Goal: Task Accomplishment & Management: Complete application form

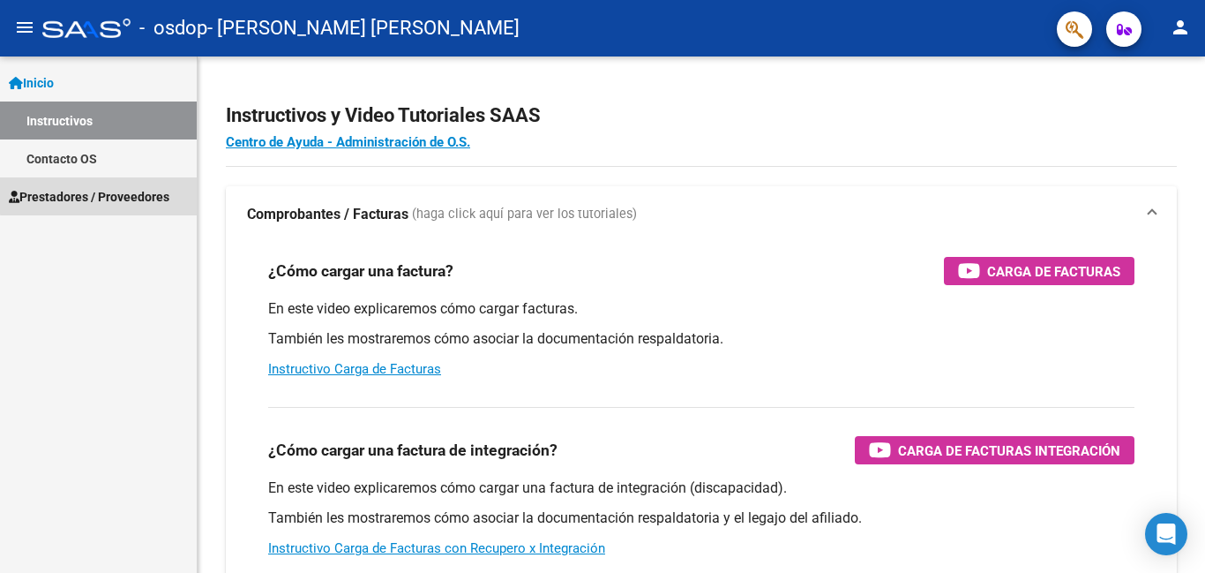
click at [107, 195] on span "Prestadores / Proveedores" at bounding box center [89, 196] width 161 height 19
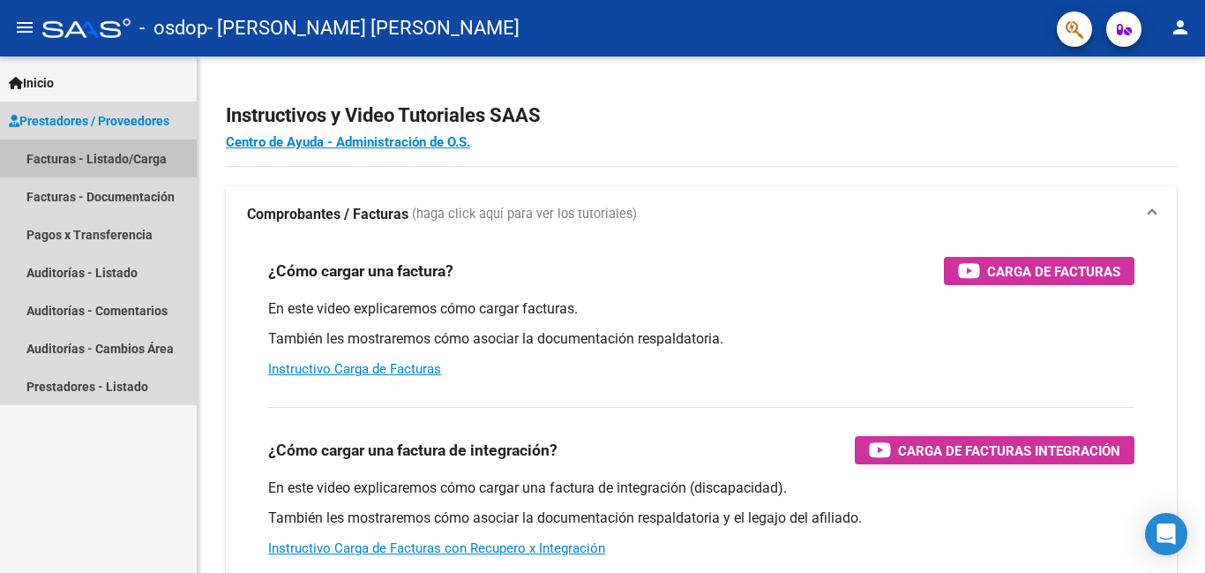
click at [159, 155] on link "Facturas - Listado/Carga" at bounding box center [98, 158] width 197 height 38
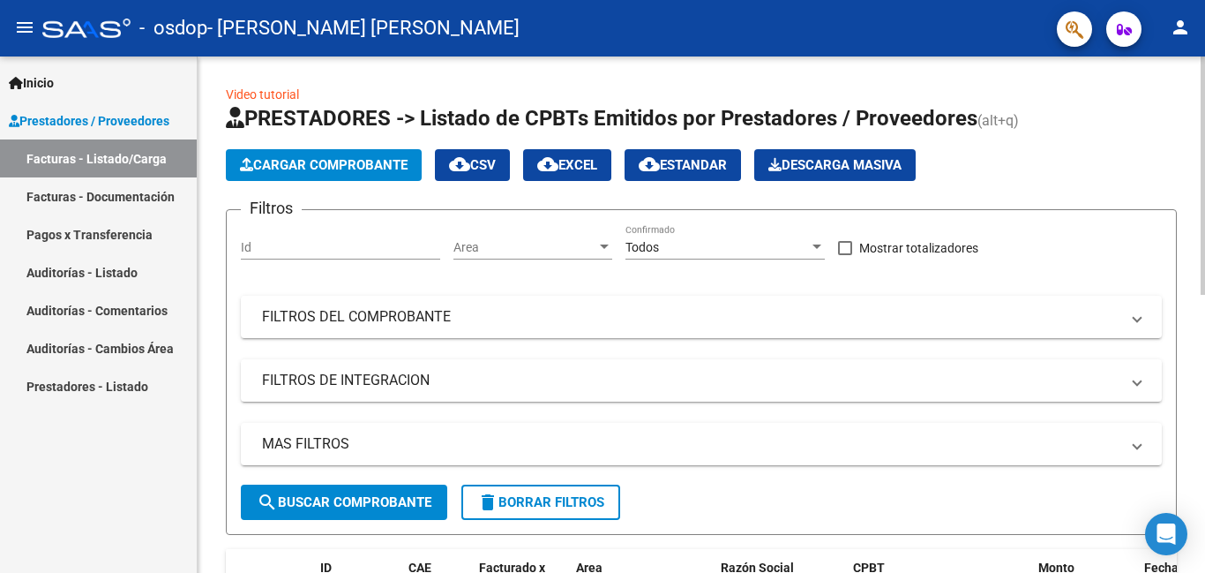
drag, startPoint x: 1196, startPoint y: 239, endPoint x: 1196, endPoint y: 382, distance: 142.9
click at [89, 517] on div "Inicio Instructivos Contacto OS Prestadores / Proveedores Facturas - Listado/Ca…" at bounding box center [98, 314] width 197 height 516
click at [361, 152] on button "Cargar Comprobante" at bounding box center [324, 165] width 196 height 32
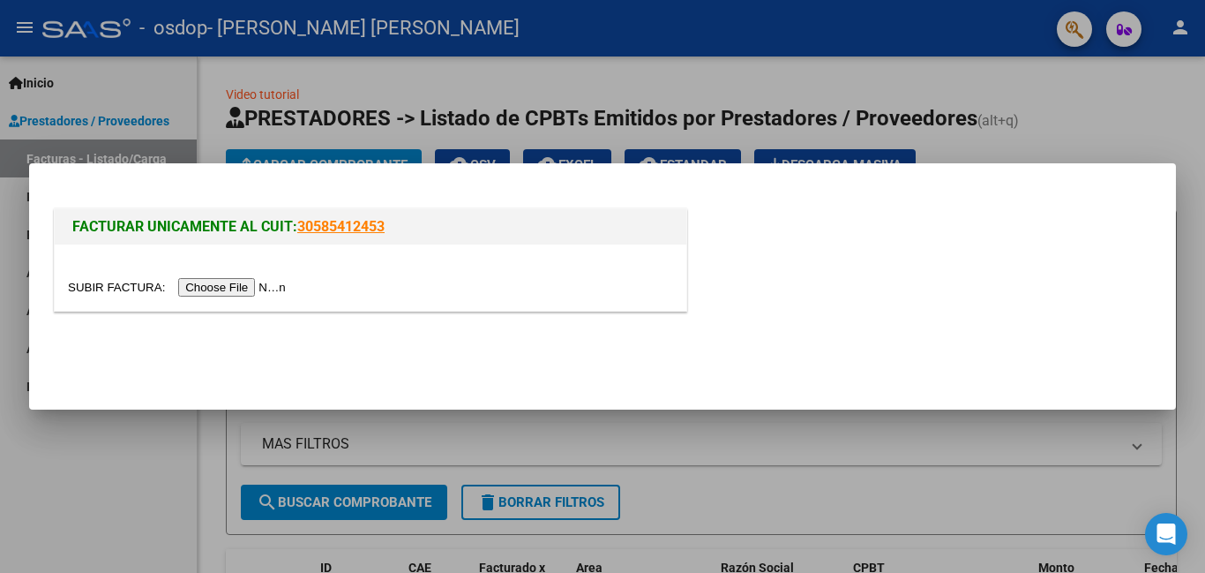
click at [267, 281] on input "file" at bounding box center [179, 287] width 223 height 19
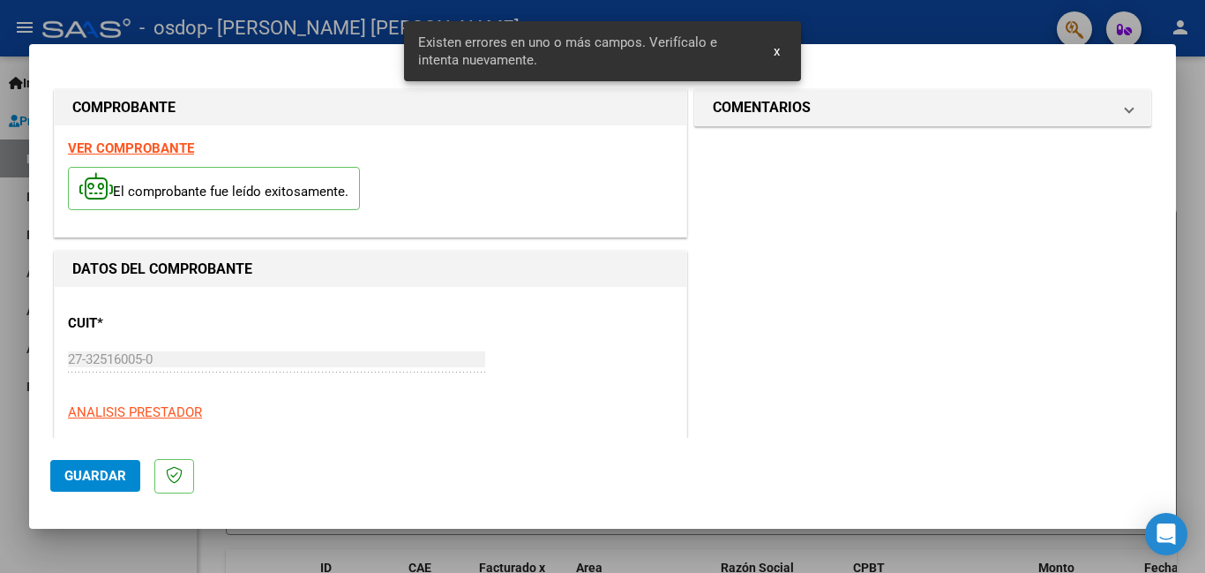
scroll to position [395, 0]
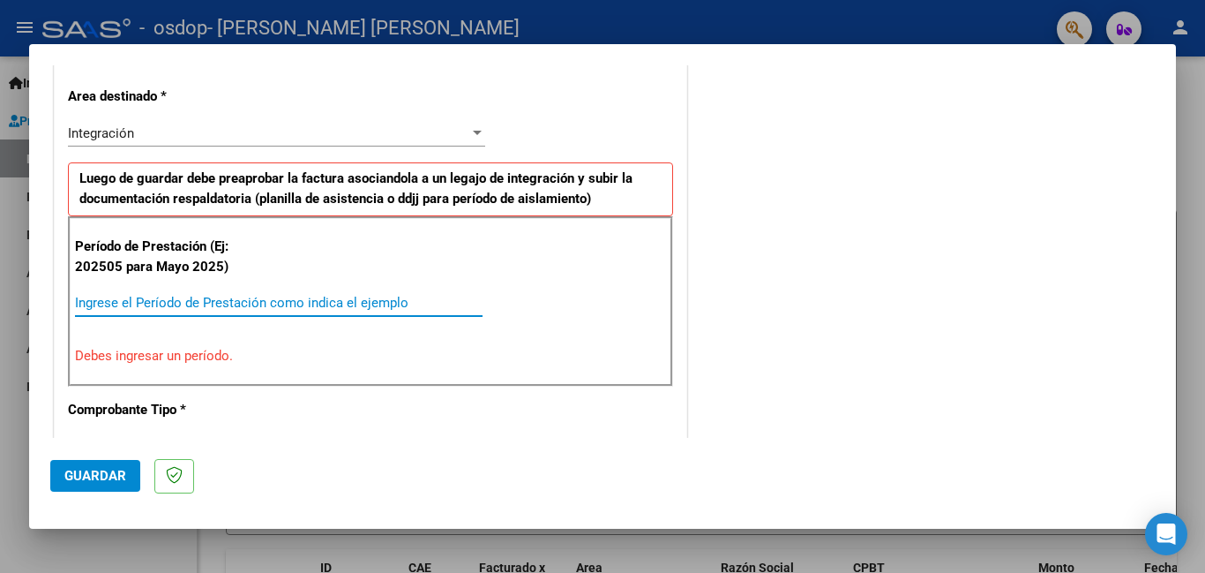
click at [349, 307] on input "Ingrese el Período de Prestación como indica el ejemplo" at bounding box center [279, 303] width 408 height 16
type input "0"
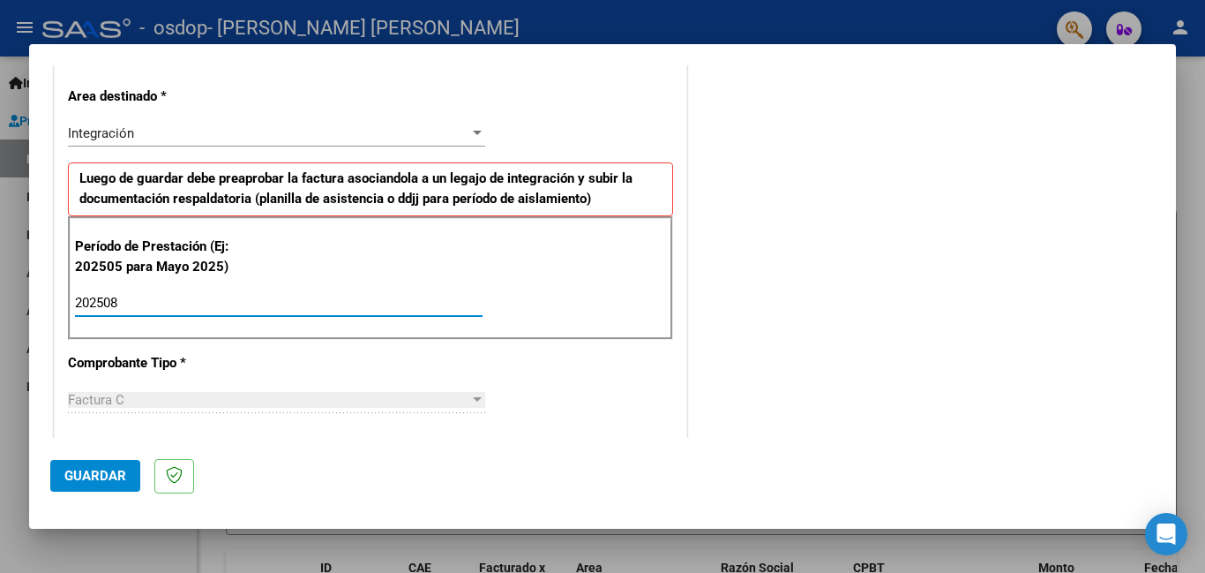
type input "202508"
click at [113, 479] on span "Guardar" at bounding box center [95, 476] width 62 height 16
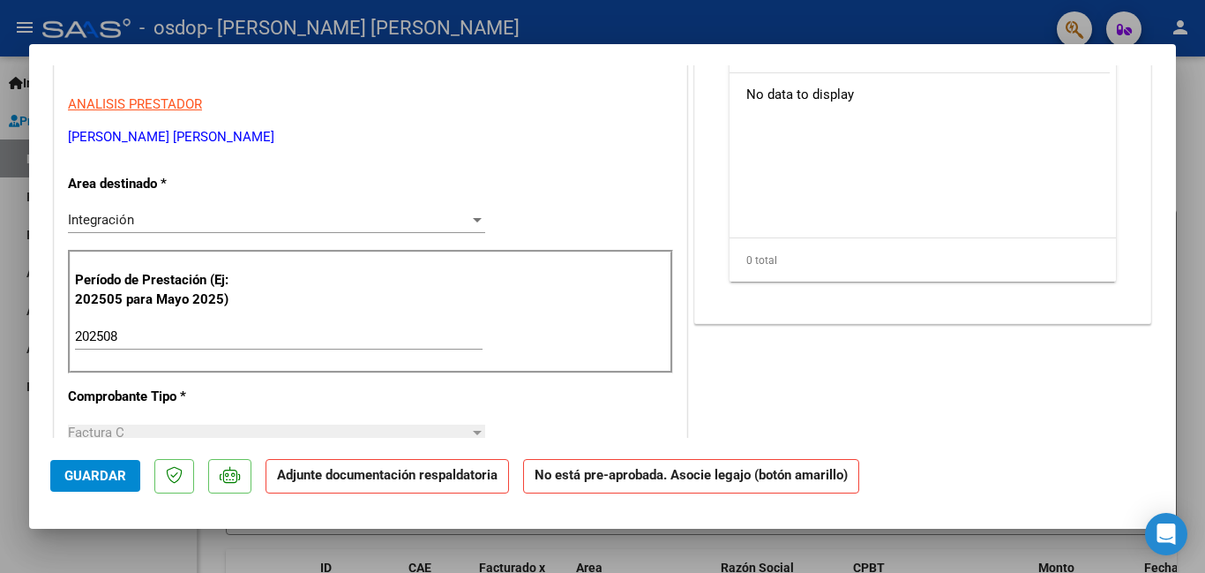
scroll to position [334, 0]
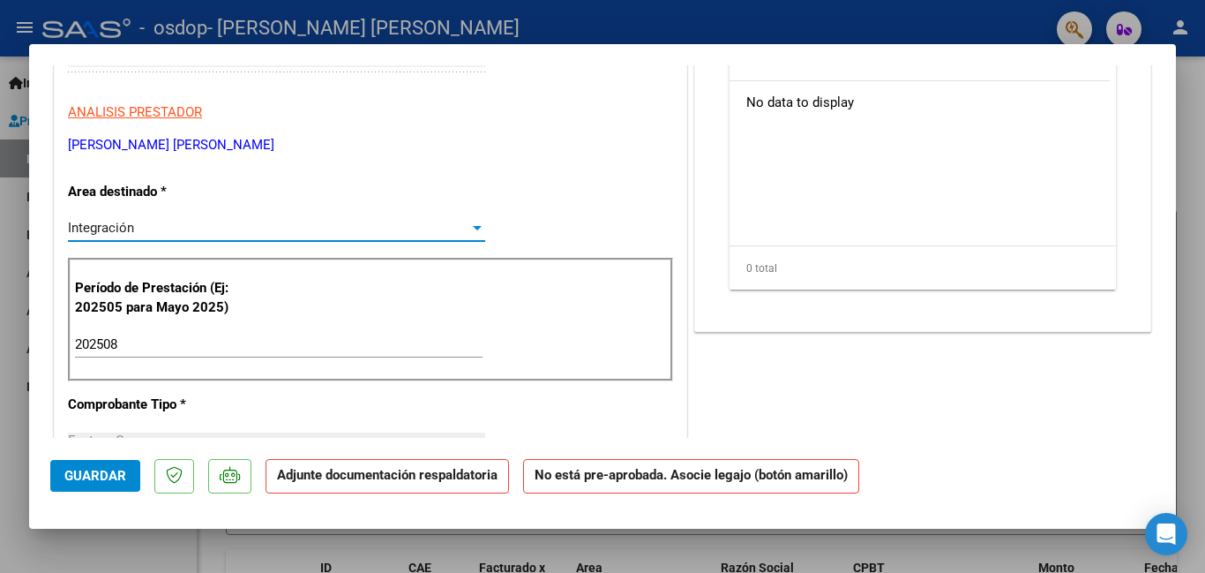
click at [444, 221] on div "Integración" at bounding box center [268, 228] width 401 height 16
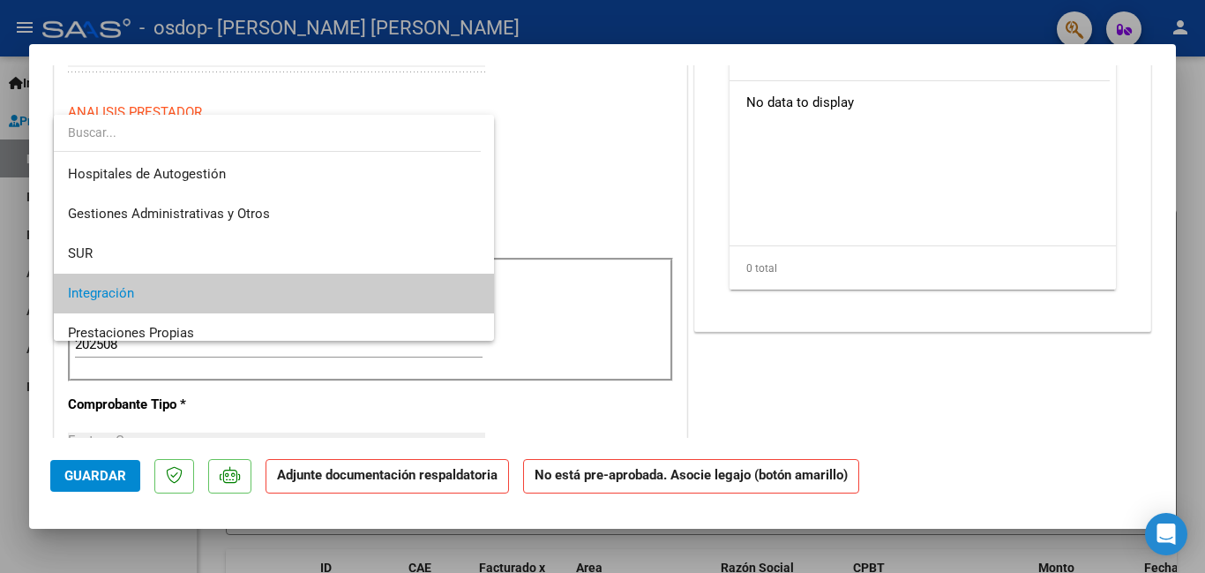
scroll to position [66, 0]
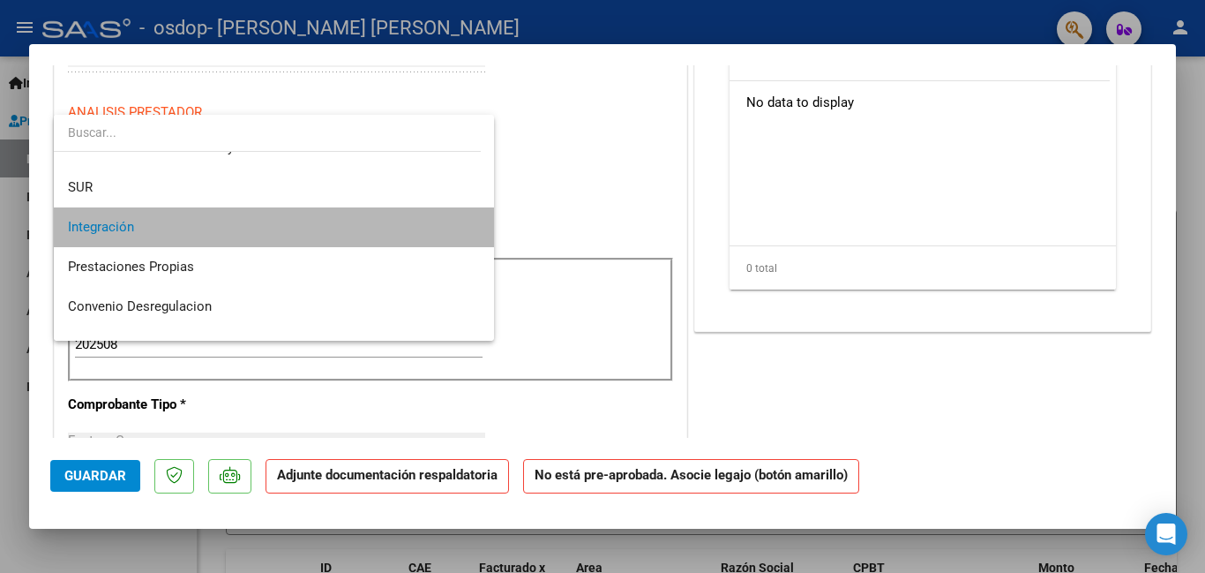
click at [444, 221] on span "Integración" at bounding box center [274, 227] width 412 height 40
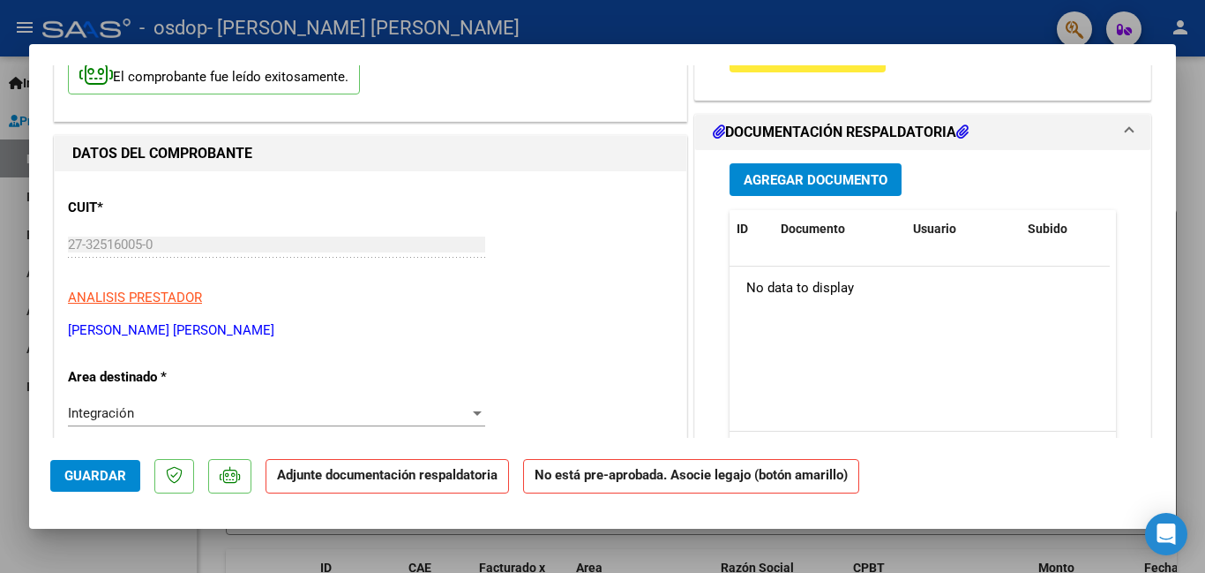
scroll to position [0, 0]
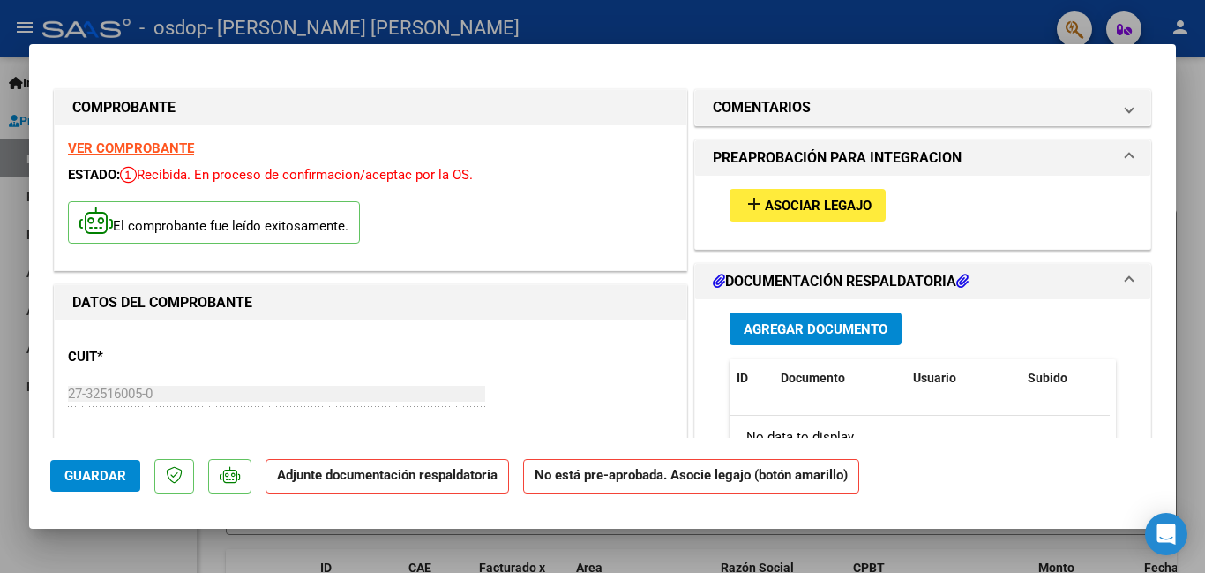
click at [823, 206] on span "Asociar Legajo" at bounding box center [818, 206] width 107 height 16
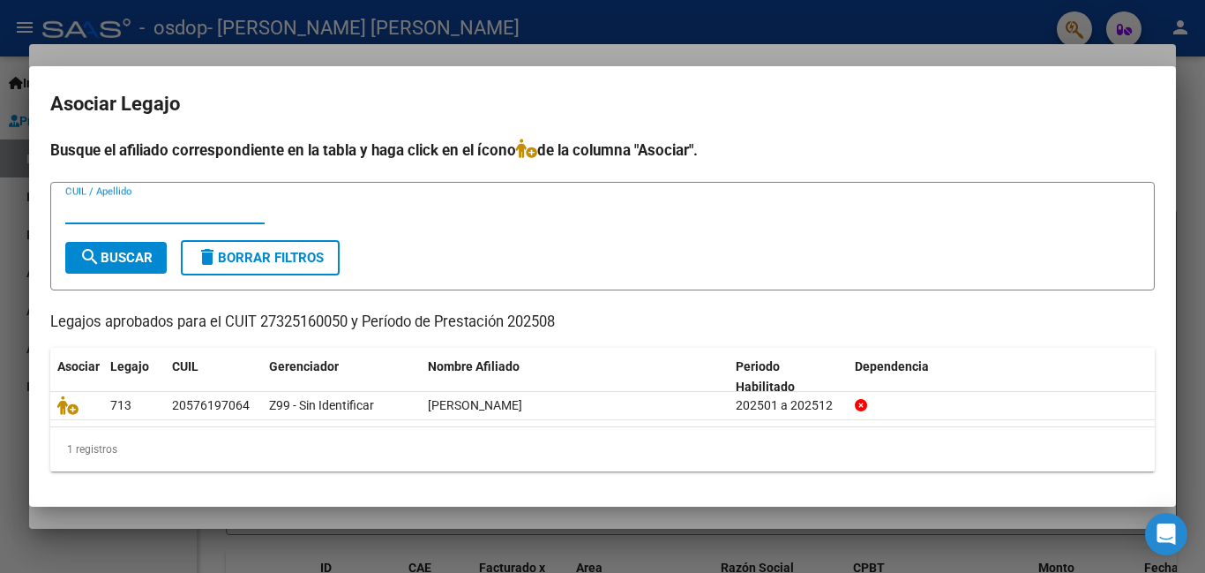
click at [137, 211] on input "CUIL / Apellido" at bounding box center [164, 210] width 199 height 16
type input "20576197064/[PERSON_NAME]"
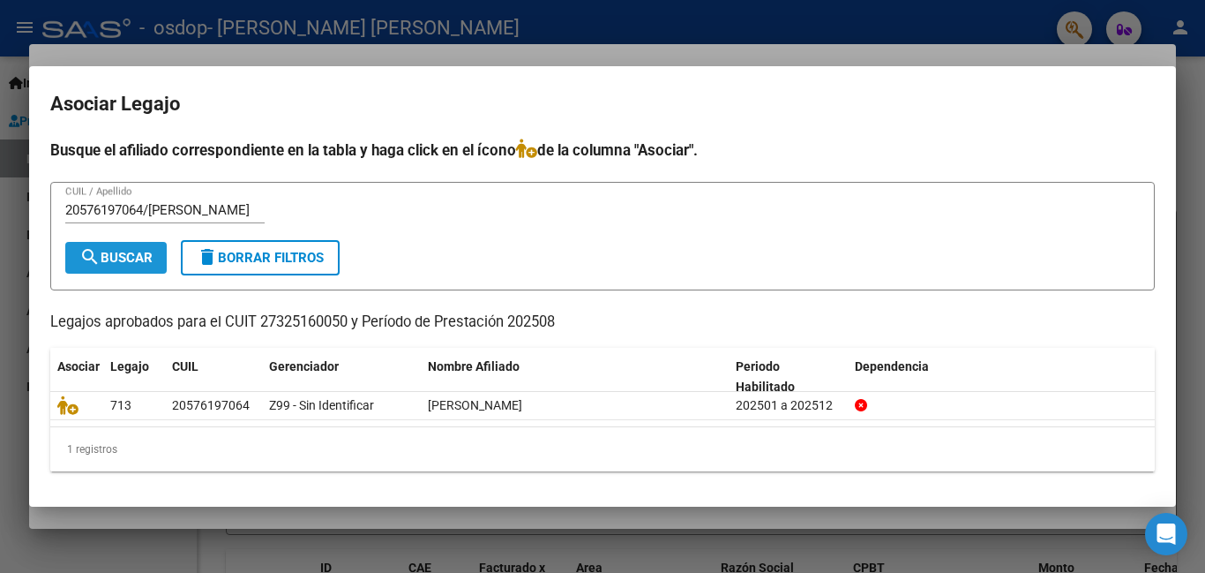
click at [101, 267] on button "search Buscar" at bounding box center [115, 258] width 101 height 32
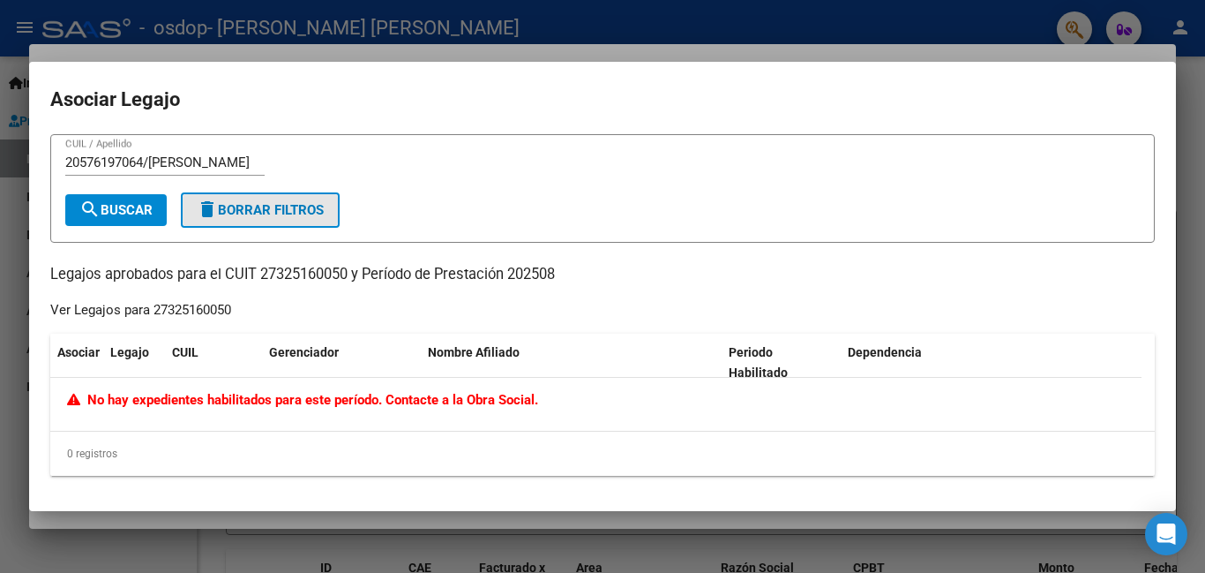
click at [252, 213] on span "delete Borrar Filtros" at bounding box center [260, 210] width 127 height 16
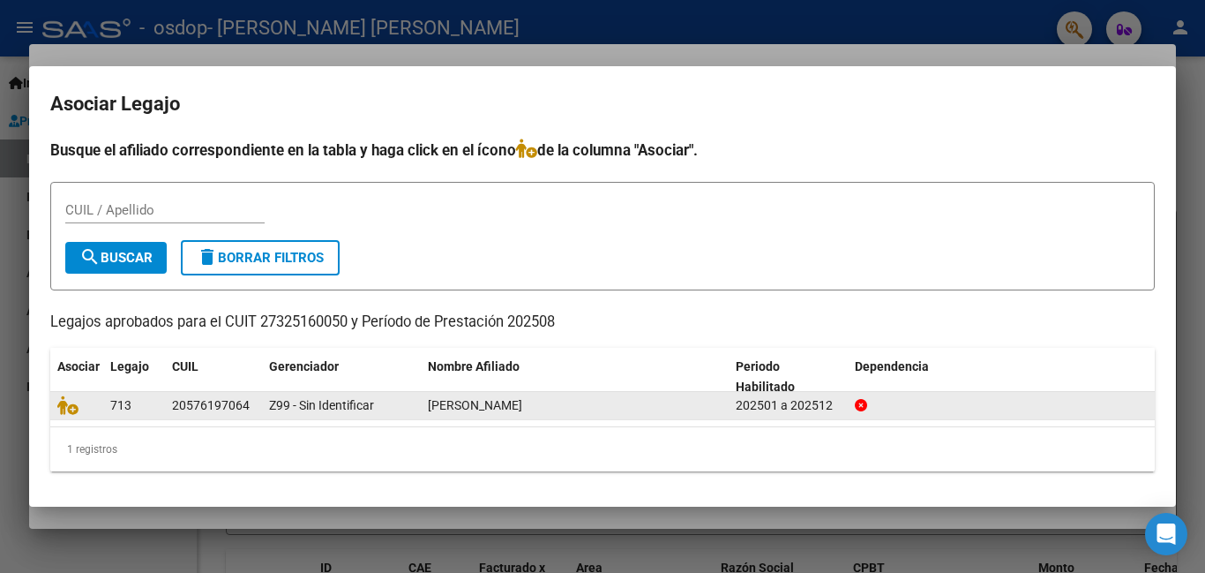
click at [862, 403] on icon at bounding box center [861, 405] width 12 height 12
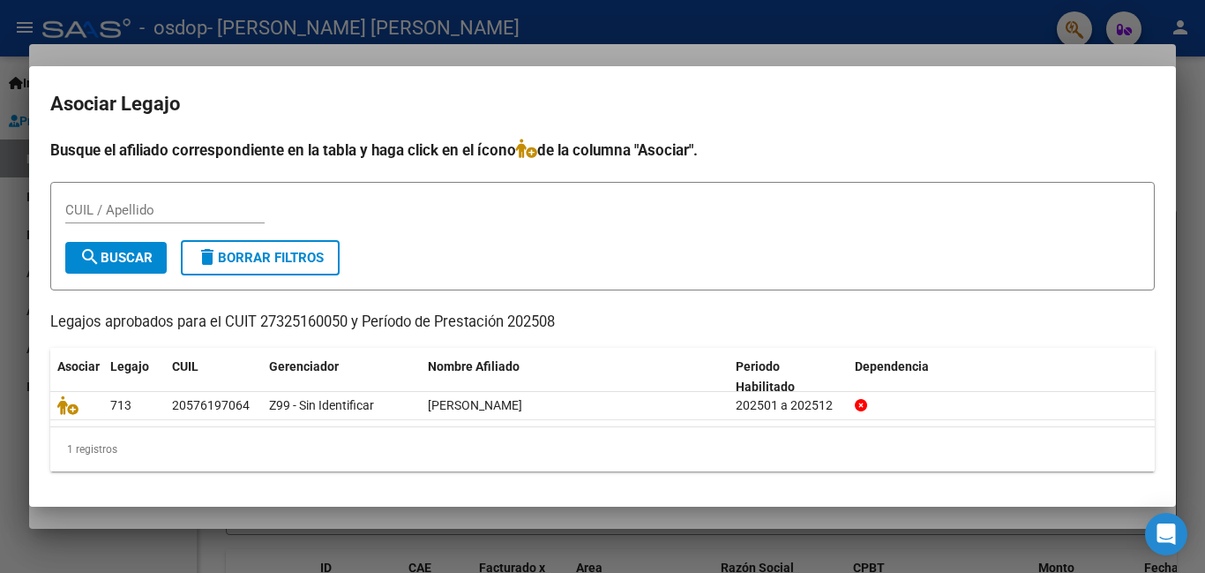
click at [1012, 527] on div at bounding box center [602, 286] width 1205 height 573
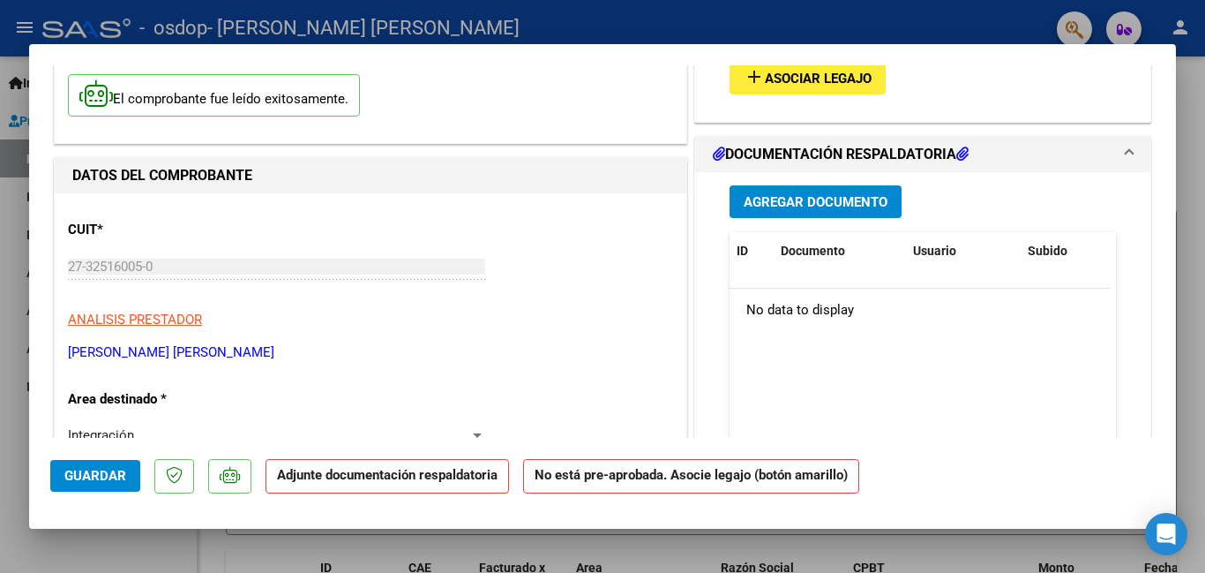
scroll to position [124, 0]
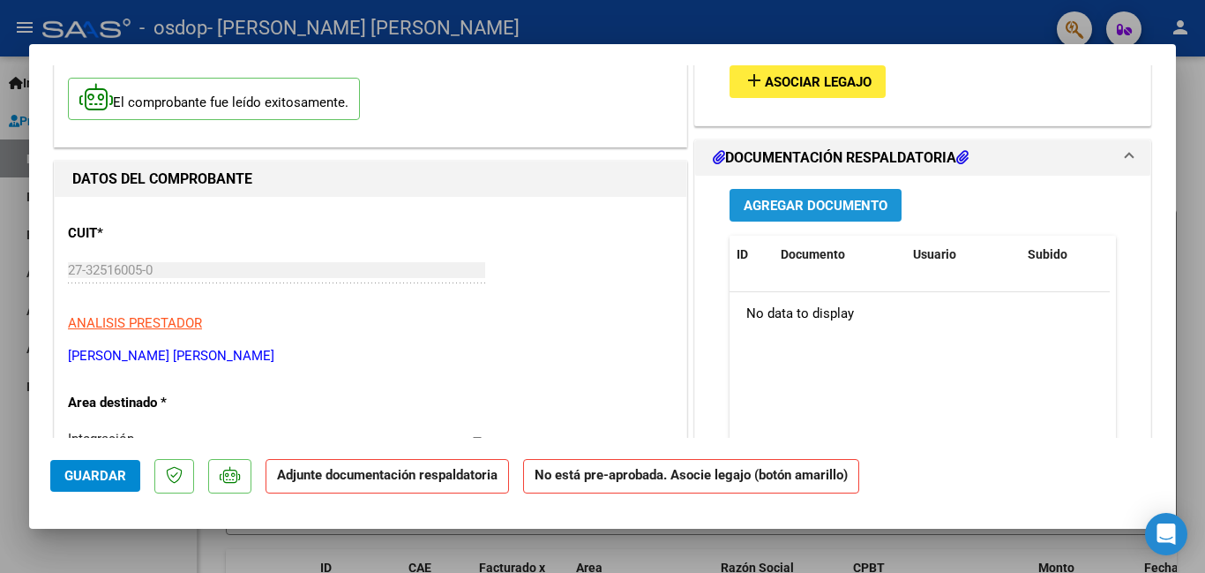
click at [826, 211] on span "Agregar Documento" at bounding box center [816, 206] width 144 height 16
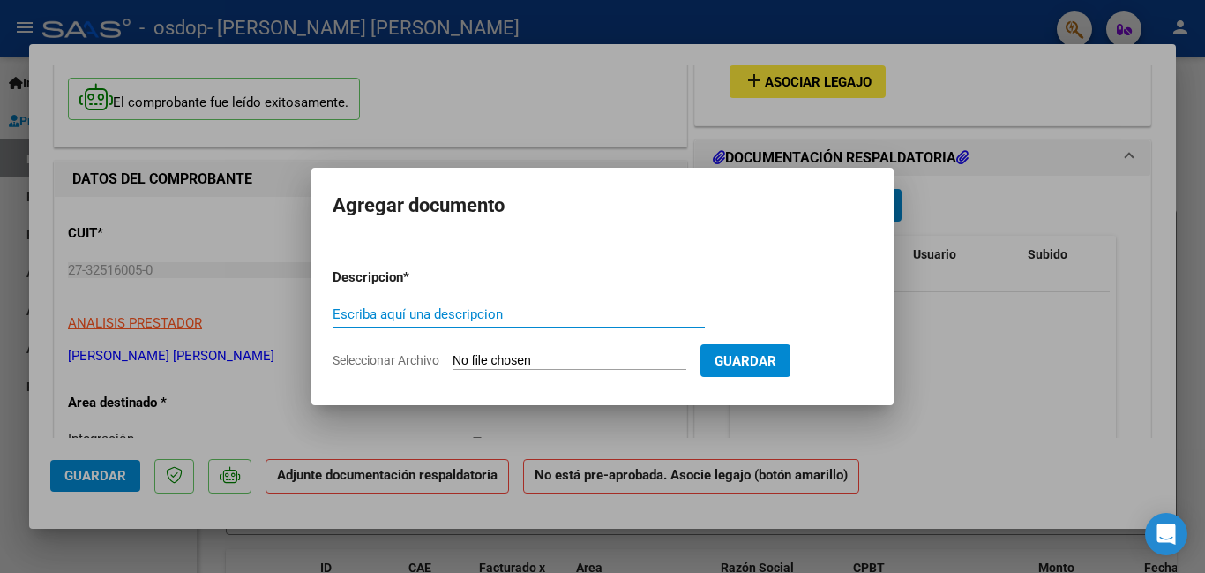
click at [611, 306] on input "Escriba aquí una descripcion" at bounding box center [519, 314] width 372 height 16
type input "P"
type input "p"
type input "PLANILLA DE ASISTENCIA [DATE]"
click at [575, 368] on input "Seleccionar Archivo" at bounding box center [570, 361] width 234 height 17
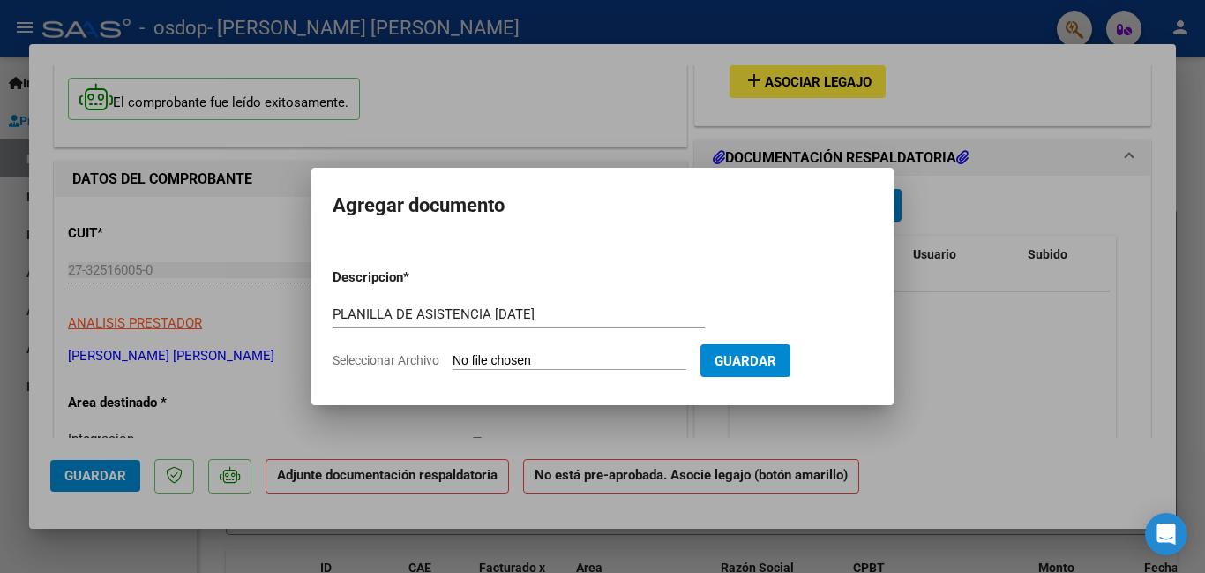
type input "C:\fakepath\[PERSON_NAME] plan [DATE].pdf"
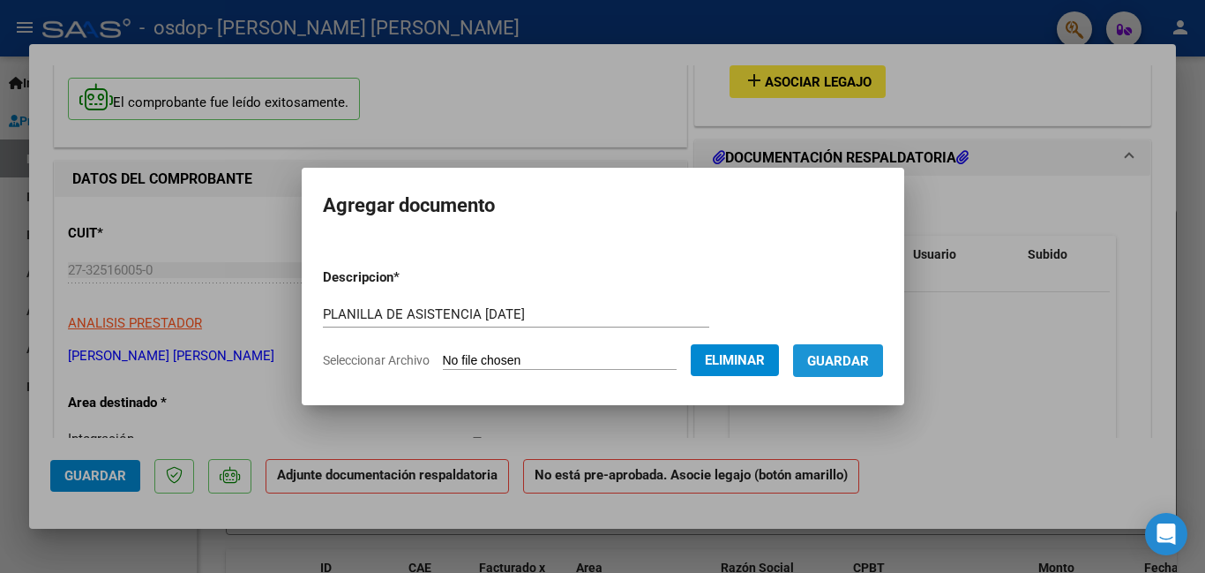
click at [829, 357] on span "Guardar" at bounding box center [838, 361] width 62 height 16
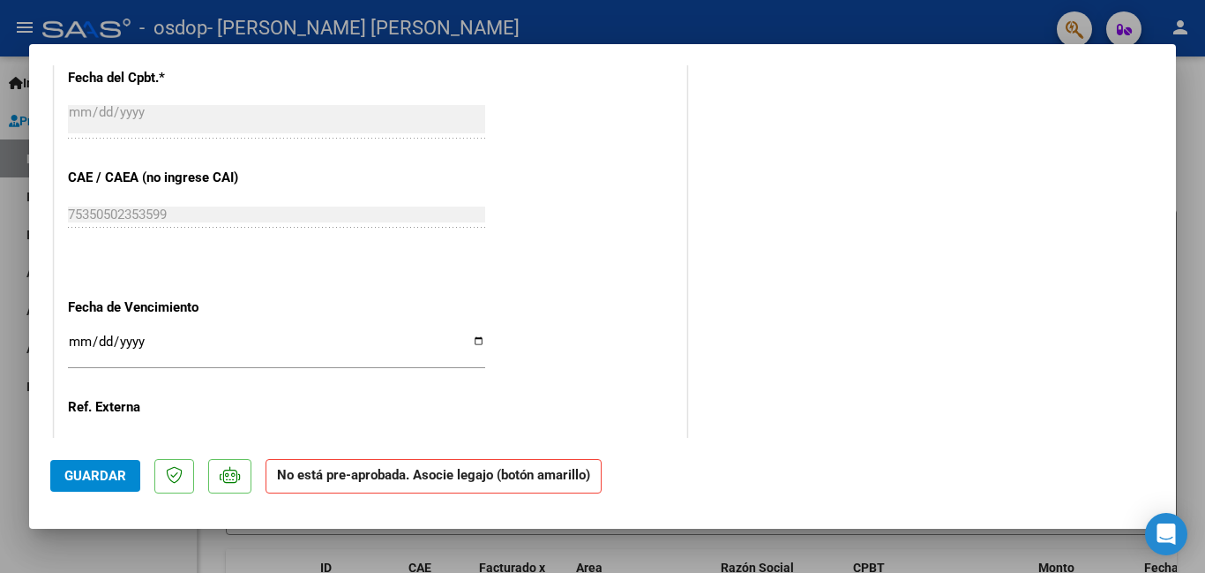
scroll to position [1161, 0]
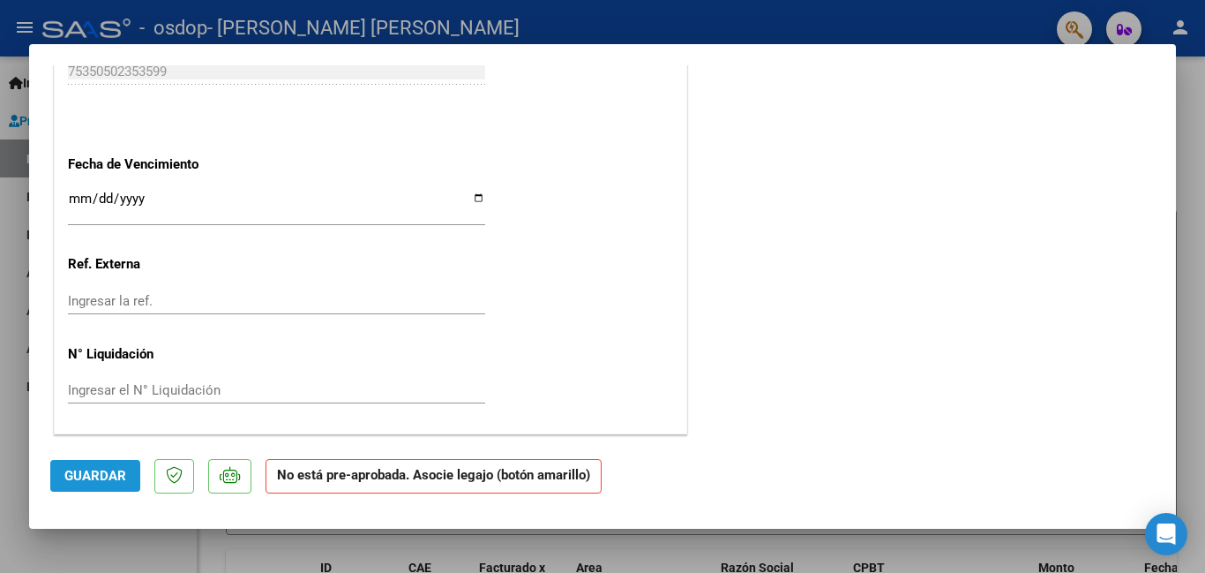
click at [125, 478] on button "Guardar" at bounding box center [95, 476] width 90 height 32
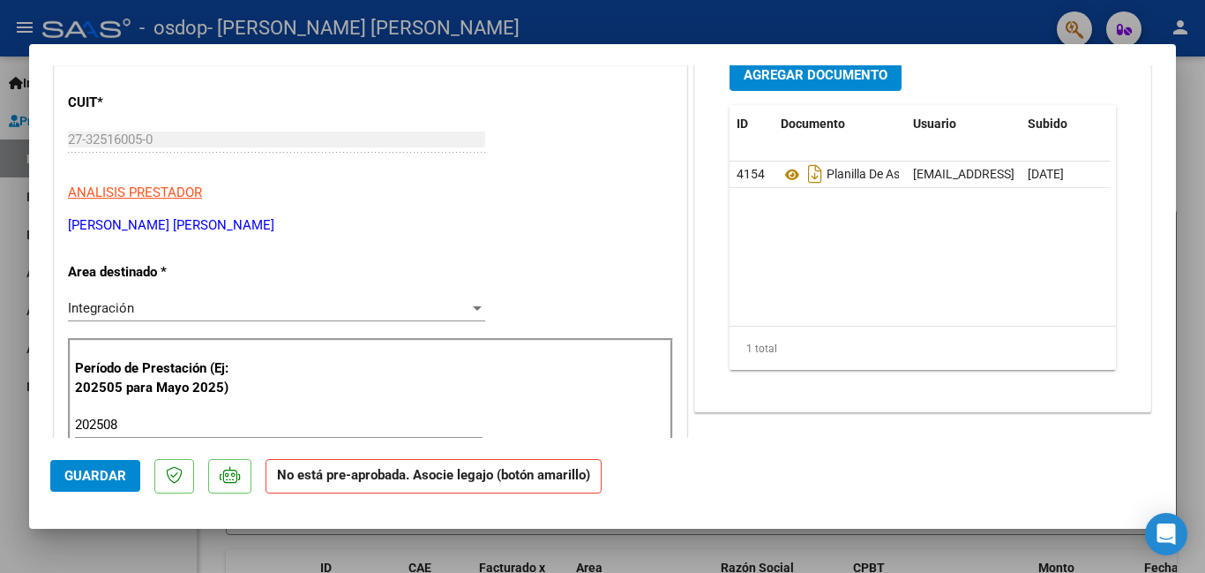
scroll to position [0, 0]
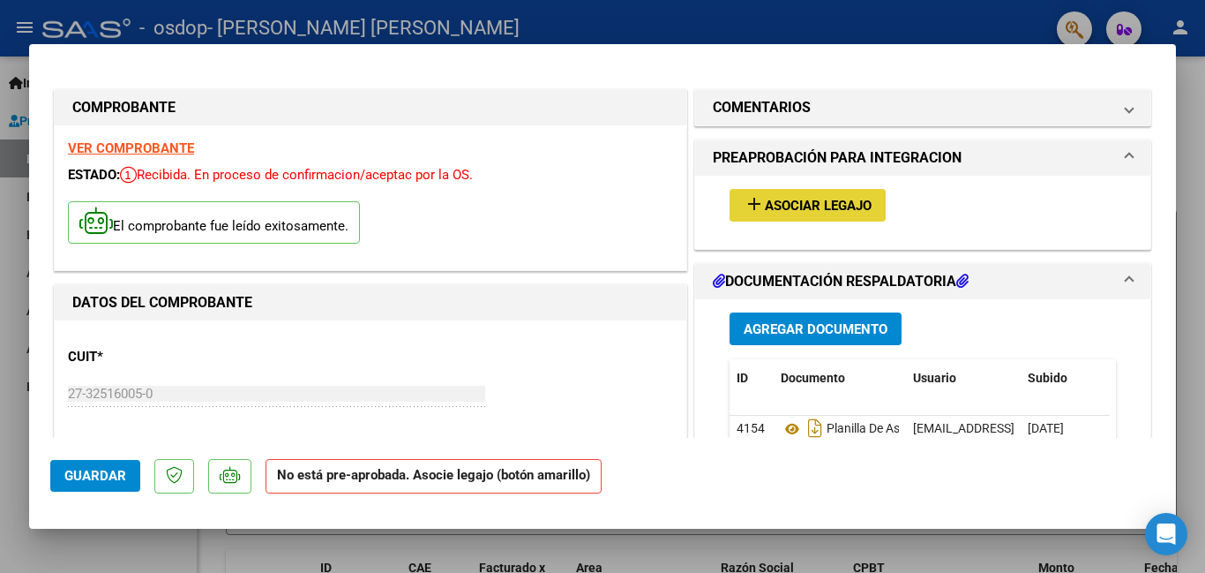
click at [791, 199] on span "Asociar Legajo" at bounding box center [818, 206] width 107 height 16
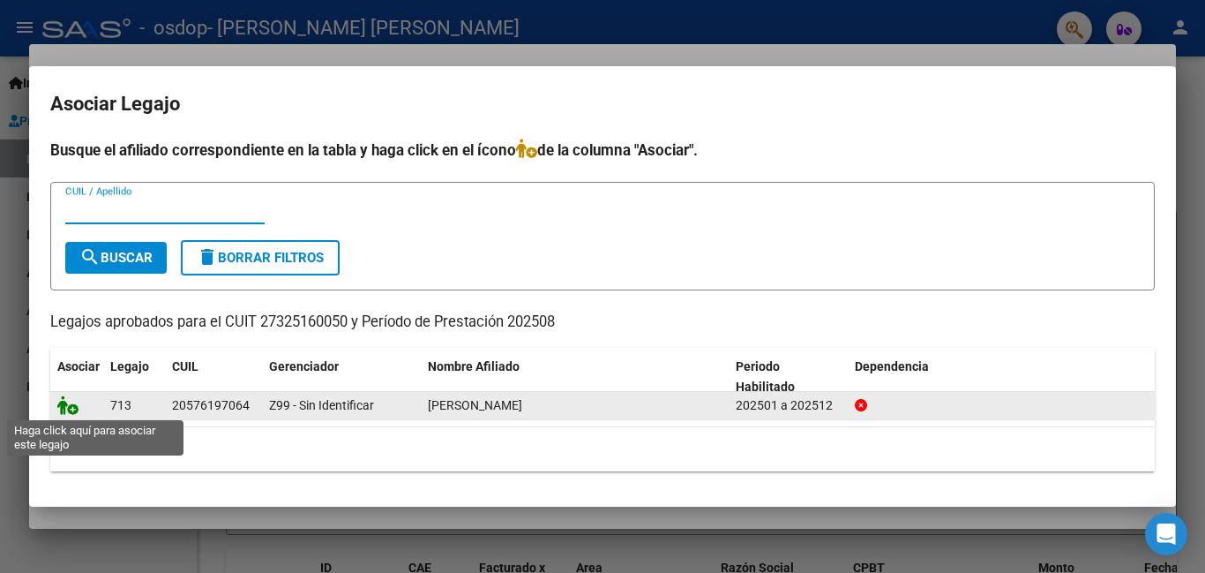
click at [69, 403] on icon at bounding box center [67, 404] width 21 height 19
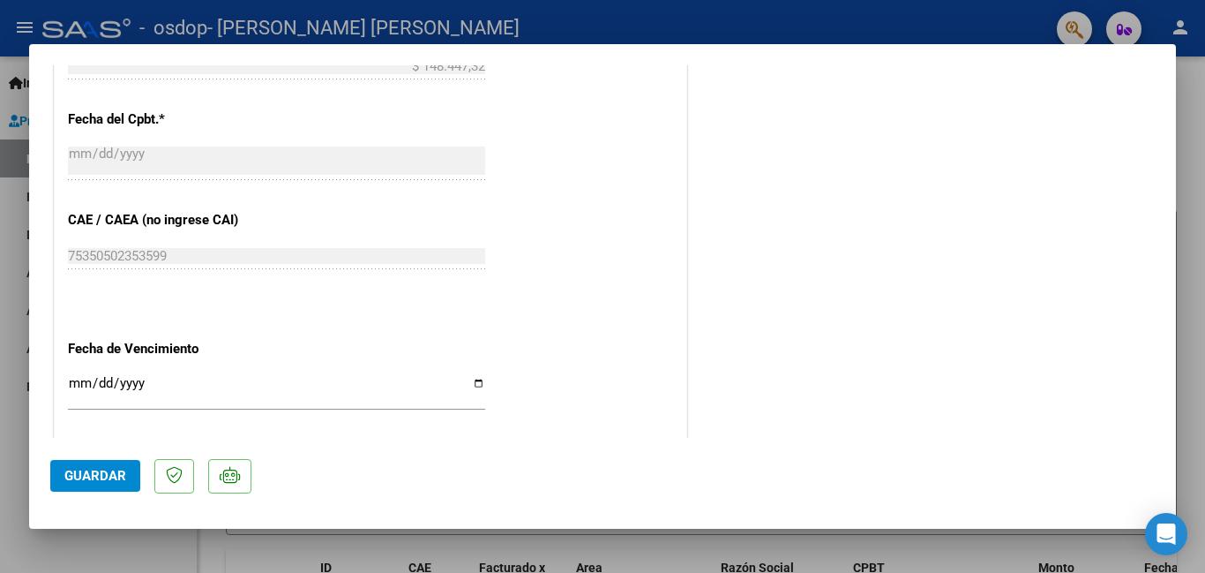
scroll to position [1207, 0]
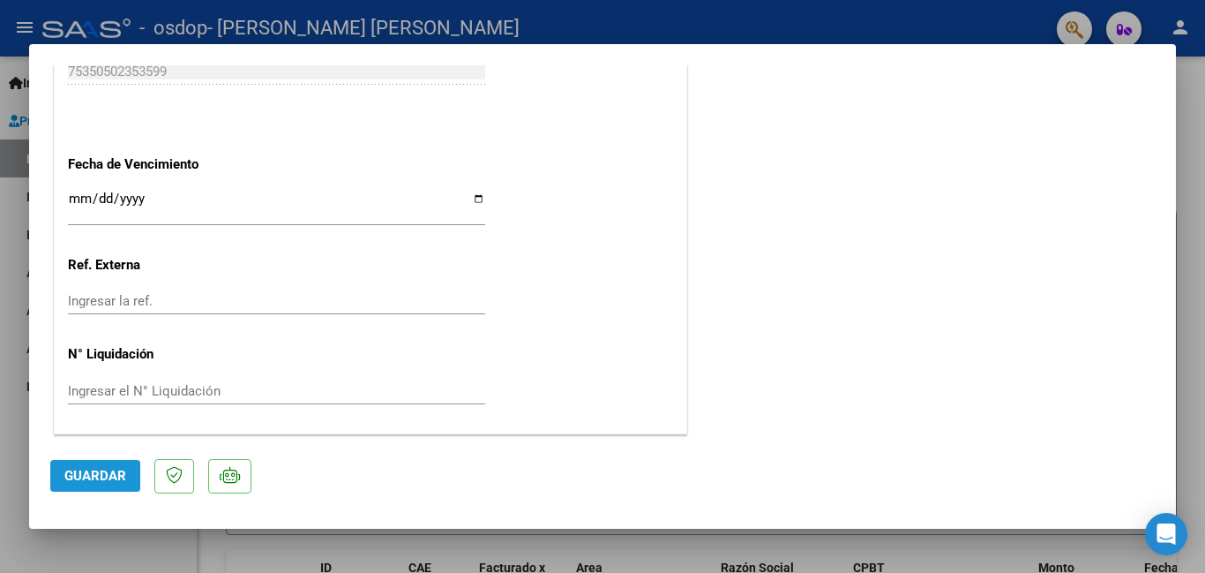
click at [115, 483] on span "Guardar" at bounding box center [95, 476] width 62 height 16
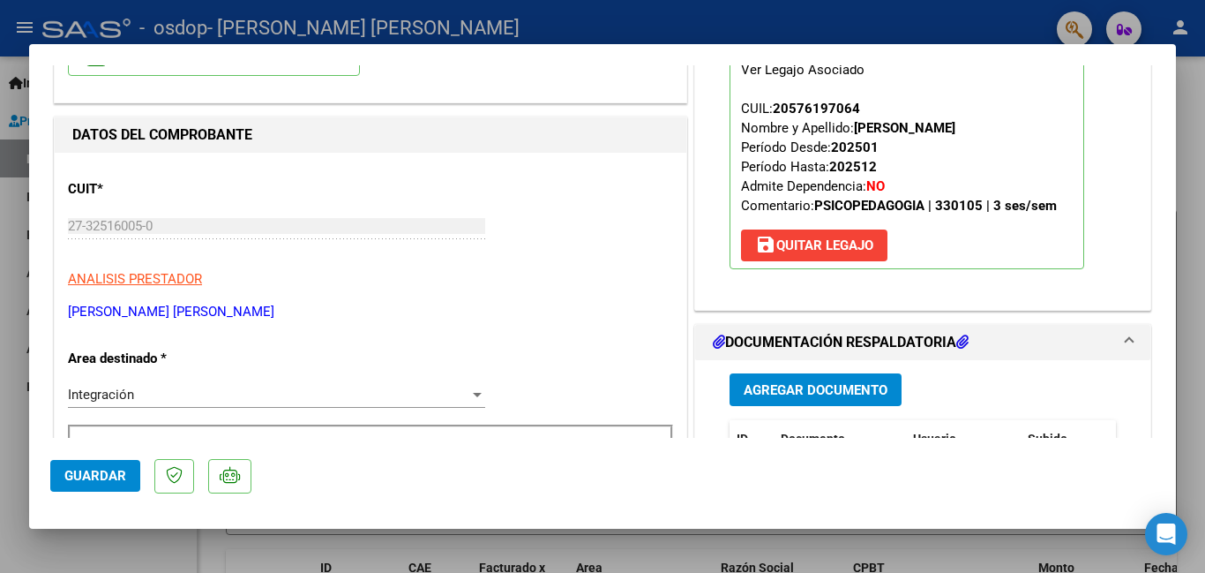
scroll to position [0, 0]
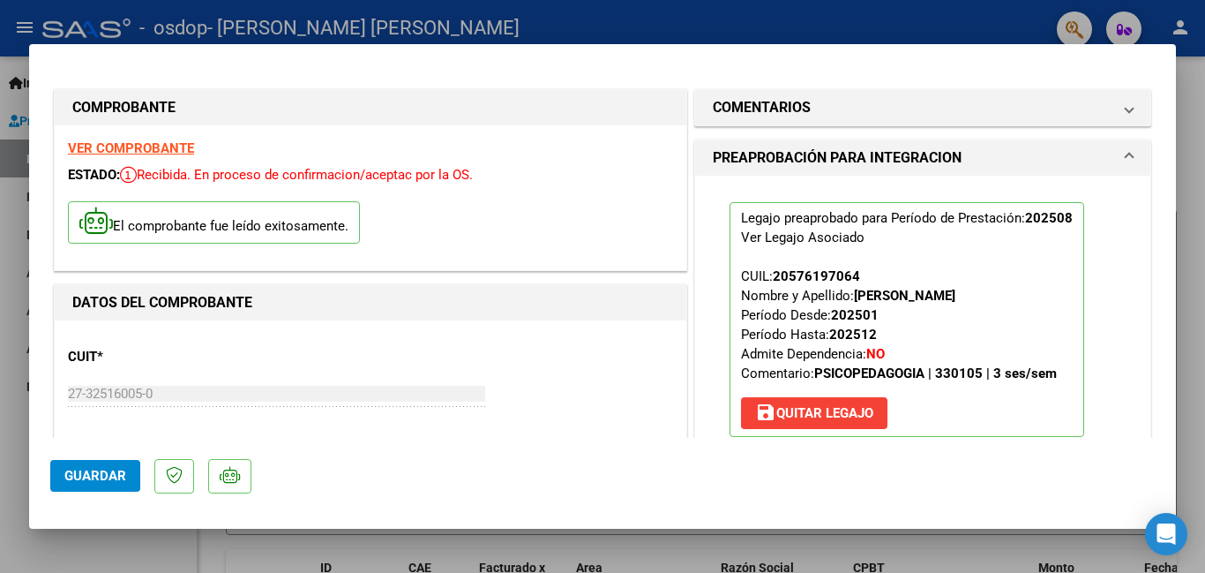
click at [904, 21] on div at bounding box center [602, 286] width 1205 height 573
type input "$ 0,00"
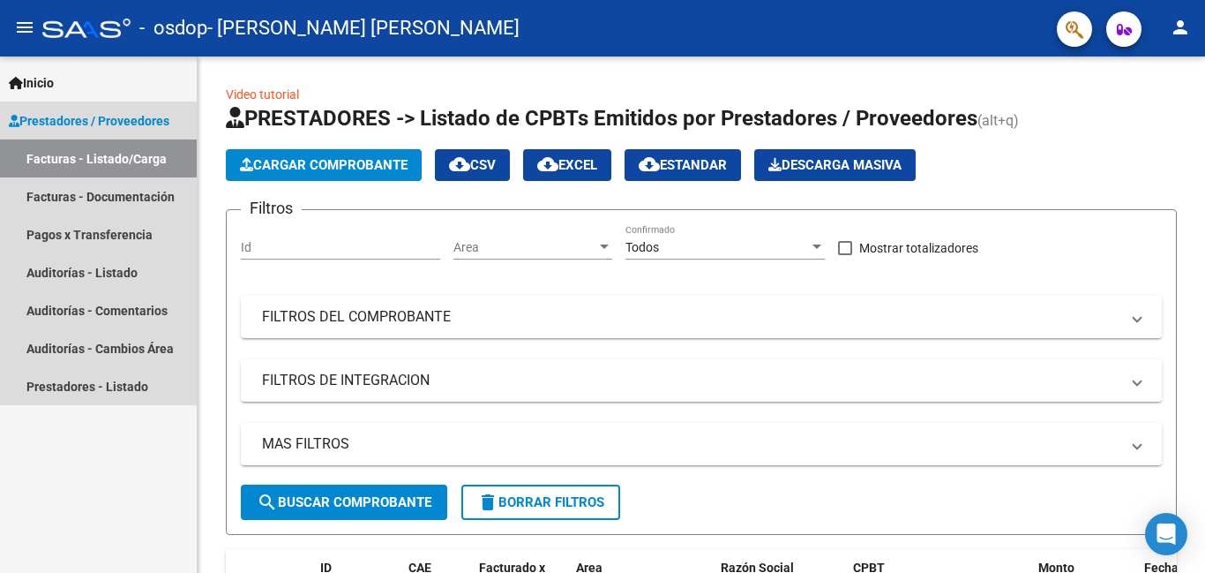
click at [146, 163] on link "Facturas - Listado/Carga" at bounding box center [98, 158] width 197 height 38
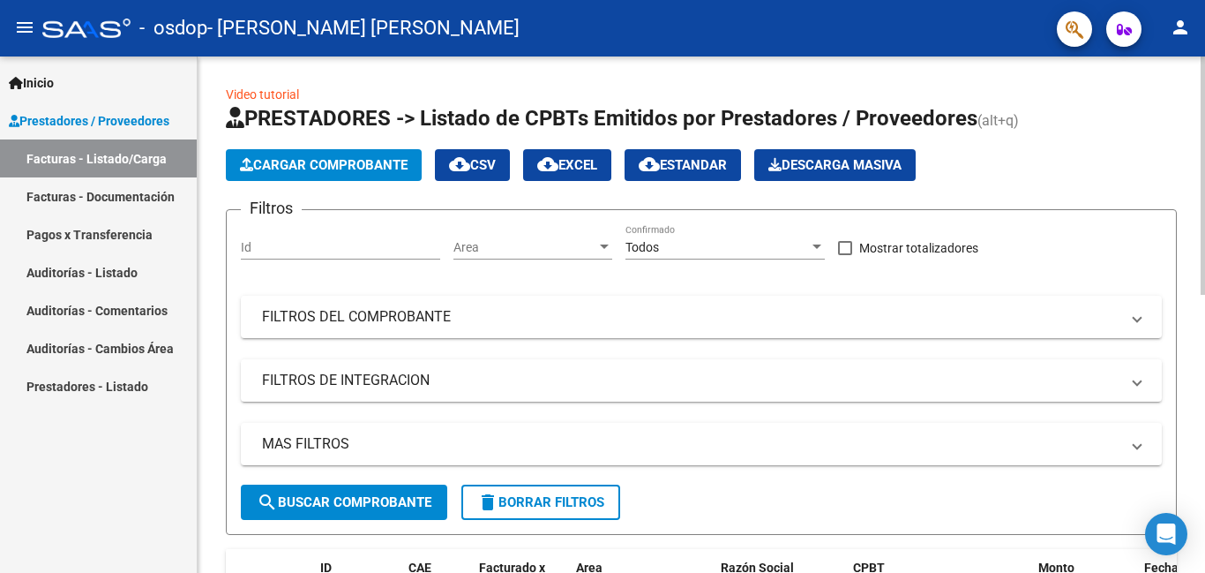
drag, startPoint x: 1196, startPoint y: 266, endPoint x: 1196, endPoint y: 567, distance: 300.9
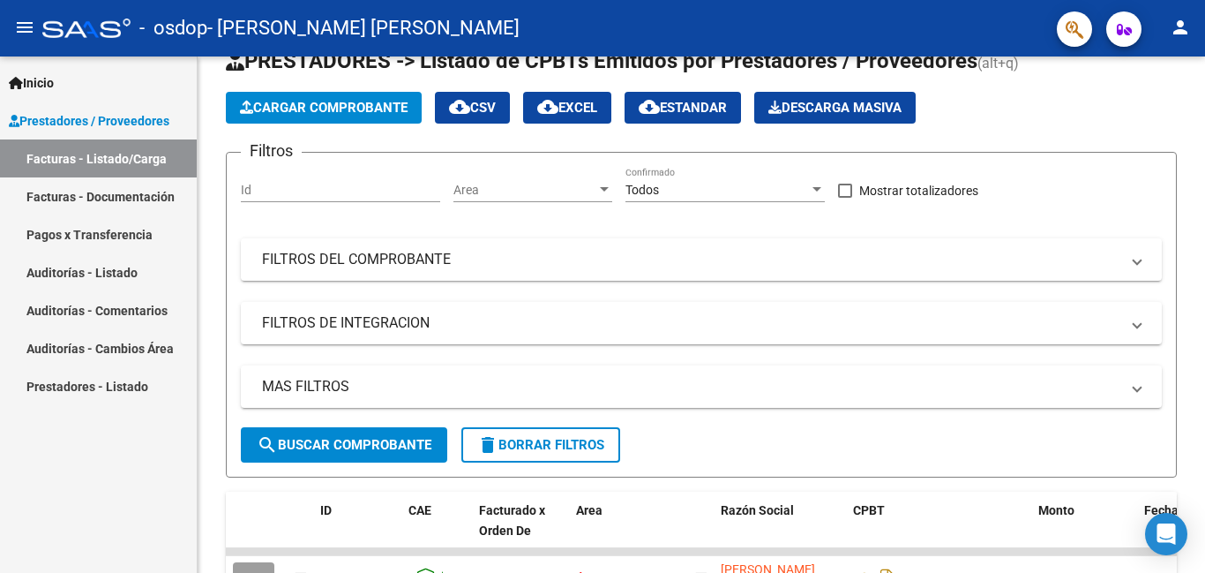
click at [1121, 54] on mat-toolbar "menu - osdop - [PERSON_NAME] [PERSON_NAME] person" at bounding box center [602, 28] width 1205 height 56
drag, startPoint x: 1196, startPoint y: 165, endPoint x: 1196, endPoint y: 291, distance: 126.2
click at [1196, 291] on div "Video tutorial PRESTADORES -> Listado de CPBTs Emitidos por Prestadores / Prove…" at bounding box center [702, 551] width 1008 height 1105
click at [285, 495] on span at bounding box center [284, 530] width 8 height 78
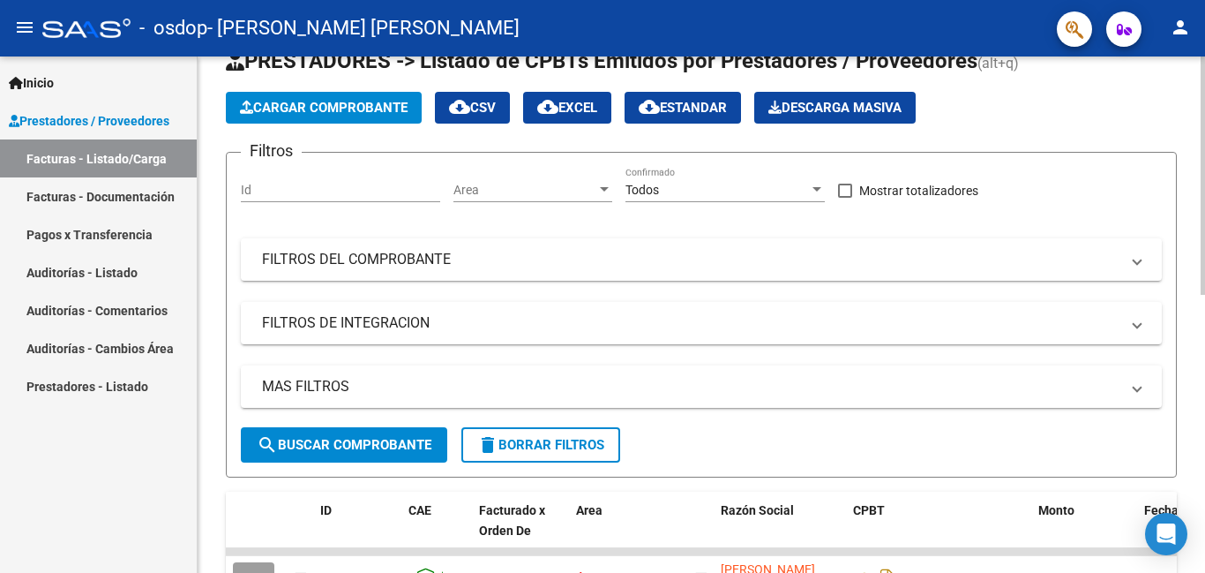
click at [222, 501] on div "Video tutorial PRESTADORES -> Listado de CPBTs Emitidos por Prestadores / Prove…" at bounding box center [702, 551] width 1008 height 1105
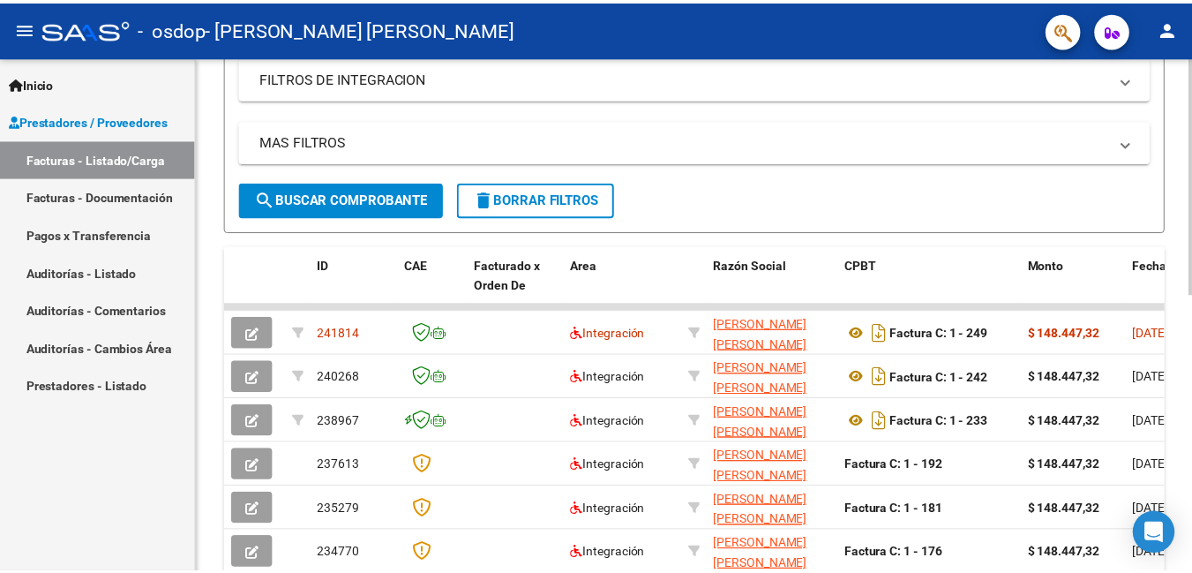
scroll to position [304, 0]
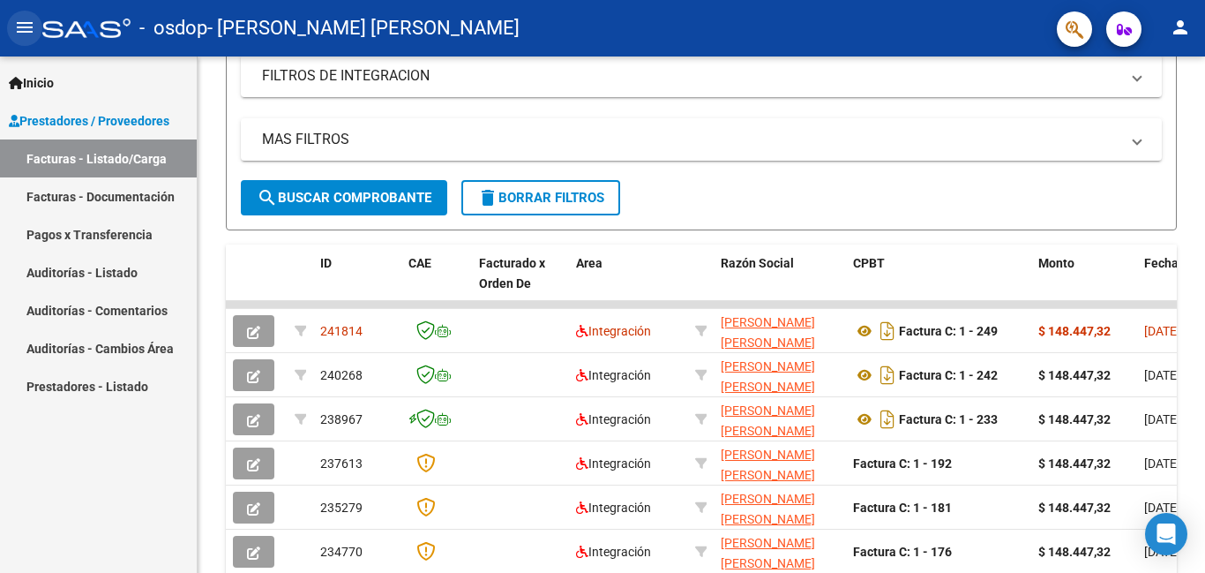
click at [22, 28] on mat-icon "menu" at bounding box center [24, 27] width 21 height 21
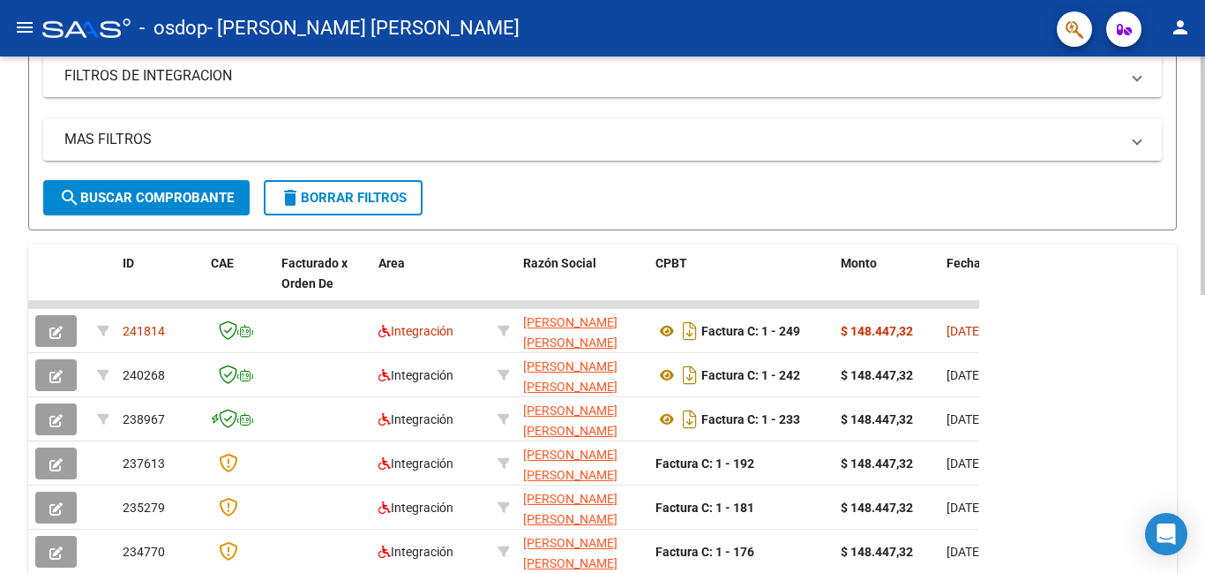
click at [1196, 157] on div "Video tutorial PRESTADORES -> Listado de CPBTs Emitidos por Prestadores / Prove…" at bounding box center [602, 304] width 1205 height 1105
click at [1184, 42] on button "person" at bounding box center [1180, 28] width 35 height 35
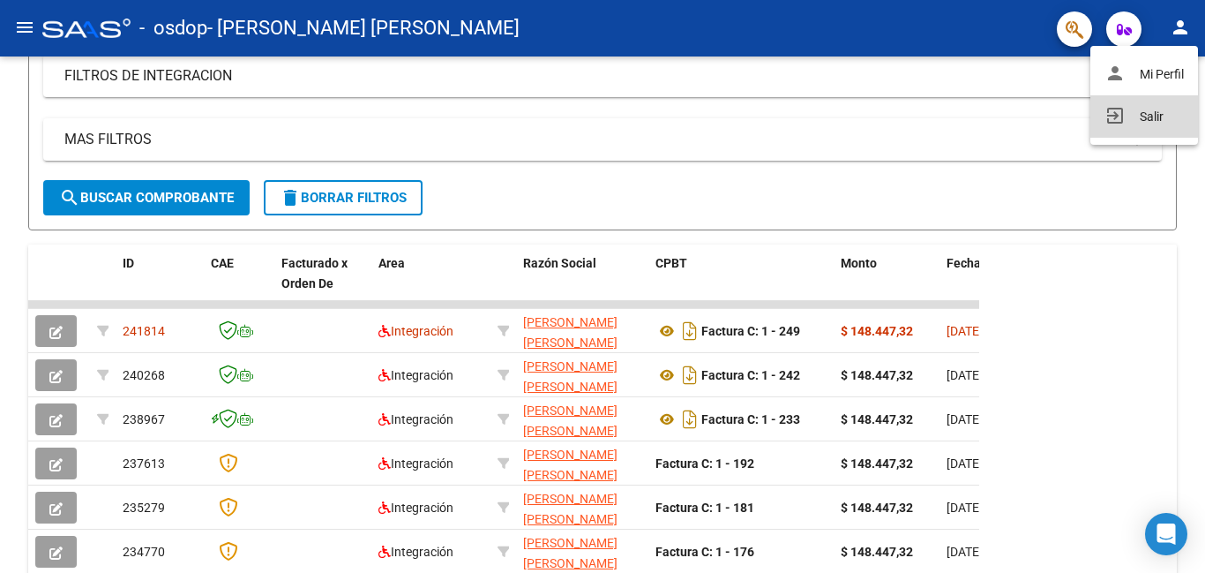
click at [1144, 121] on button "exit_to_app Salir" at bounding box center [1145, 116] width 108 height 42
